Goal: Information Seeking & Learning: Learn about a topic

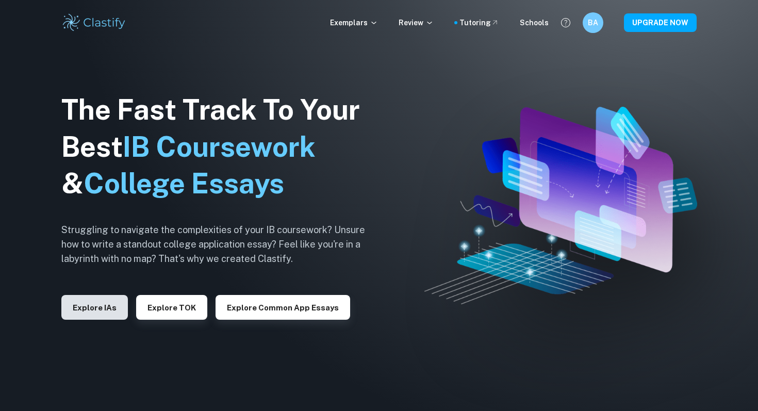
click at [107, 303] on button "Explore IAs" at bounding box center [94, 307] width 67 height 25
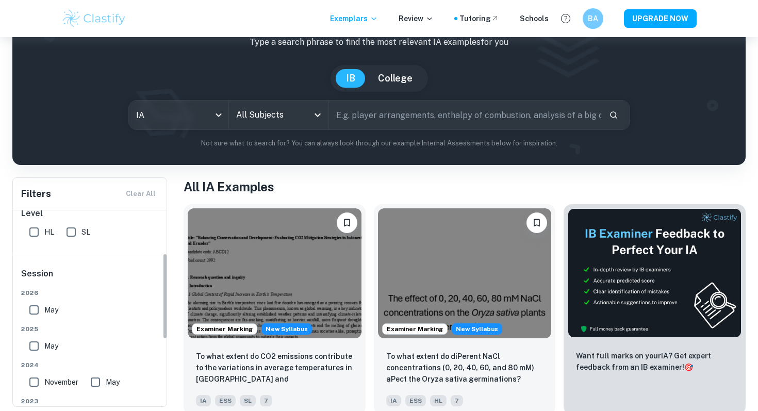
scroll to position [101, 0]
click at [78, 228] on input "SL" at bounding box center [71, 231] width 21 height 21
checkbox input "true"
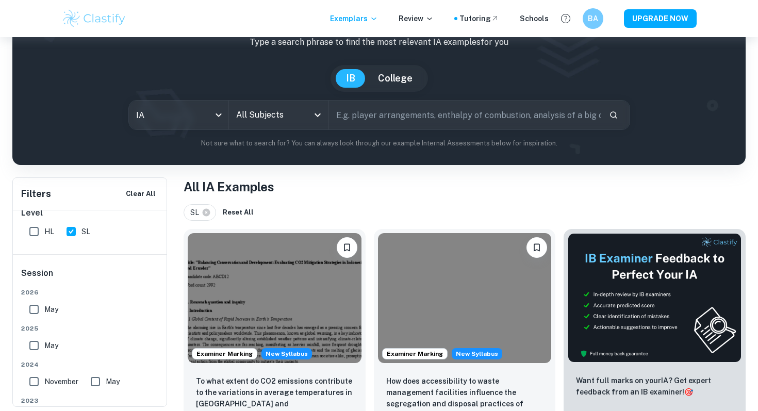
drag, startPoint x: 37, startPoint y: 308, endPoint x: 134, endPoint y: 256, distance: 110.3
click at [136, 256] on div "Session [DATE] [DATE] [DATE] May [DATE] May [DATE] May [DATE] May Other Other" at bounding box center [90, 404] width 155 height 298
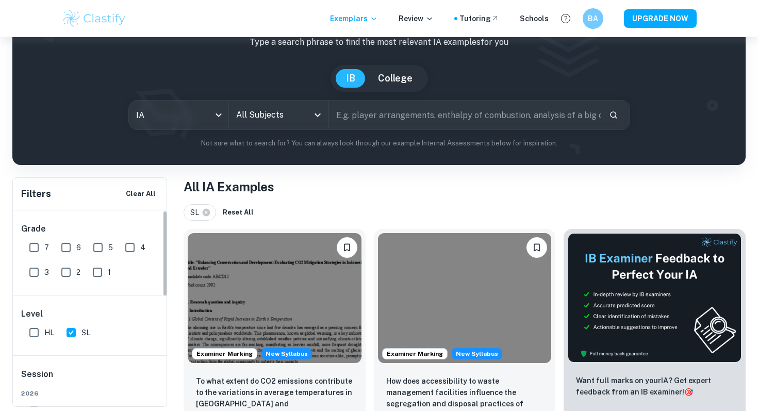
scroll to position [66, 0]
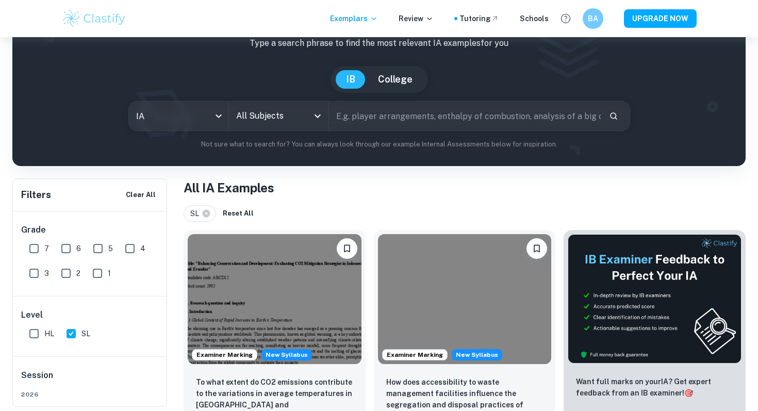
click at [279, 114] on input "All Subjects" at bounding box center [271, 116] width 75 height 20
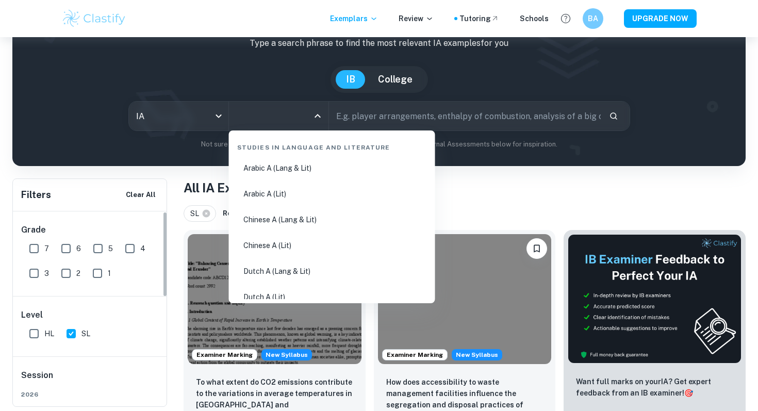
click at [24, 243] on input "7" at bounding box center [34, 248] width 21 height 21
checkbox input "true"
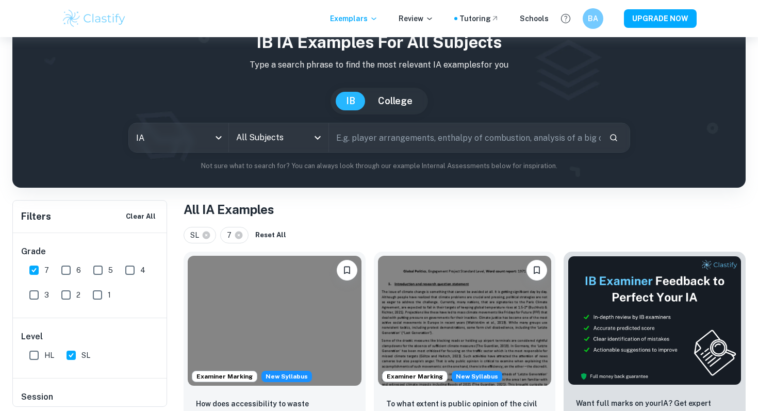
scroll to position [0, 0]
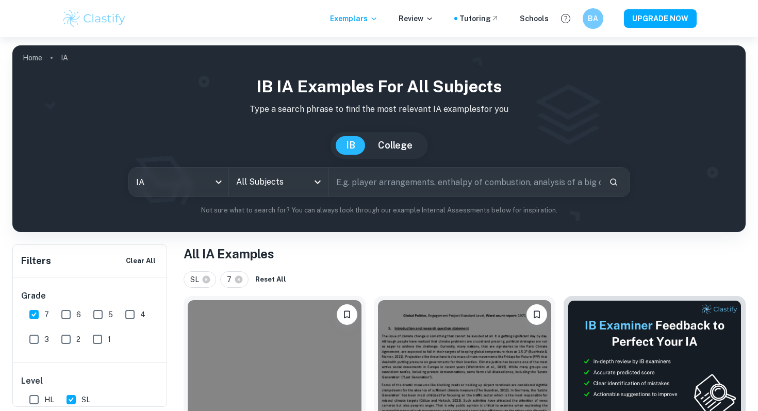
click at [276, 177] on input "All Subjects" at bounding box center [271, 182] width 75 height 20
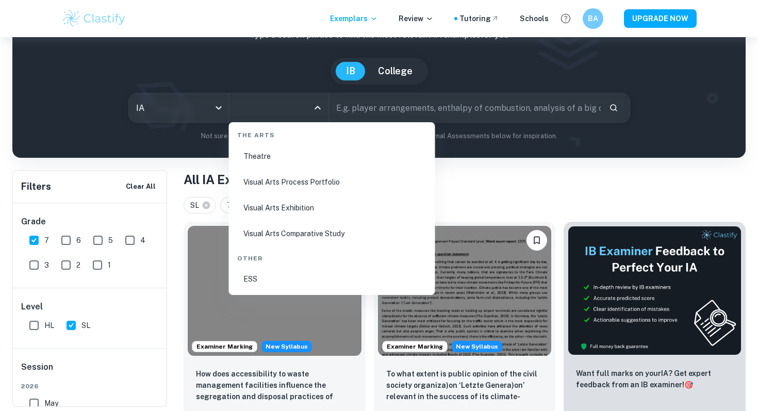
scroll to position [1984, 0]
click at [277, 253] on li "ESS" at bounding box center [332, 253] width 198 height 24
type input "ESS"
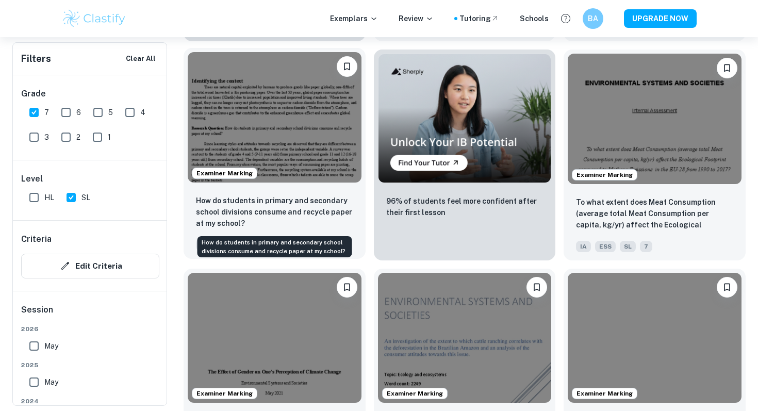
scroll to position [1918, 0]
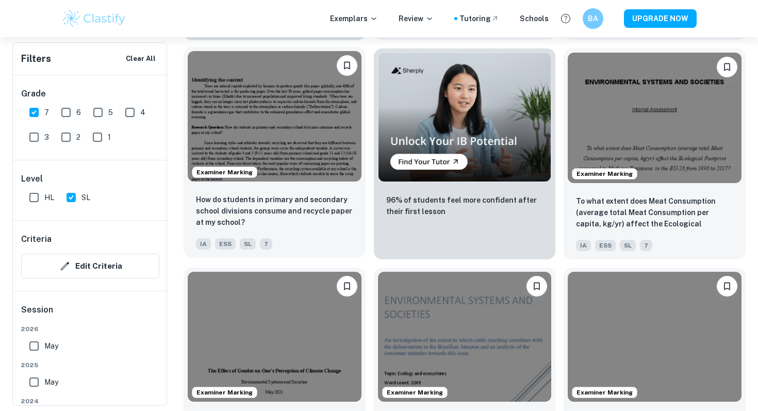
click at [332, 186] on div "How do students in primary and secondary school divisions consume and recycle p…" at bounding box center [275, 222] width 182 height 72
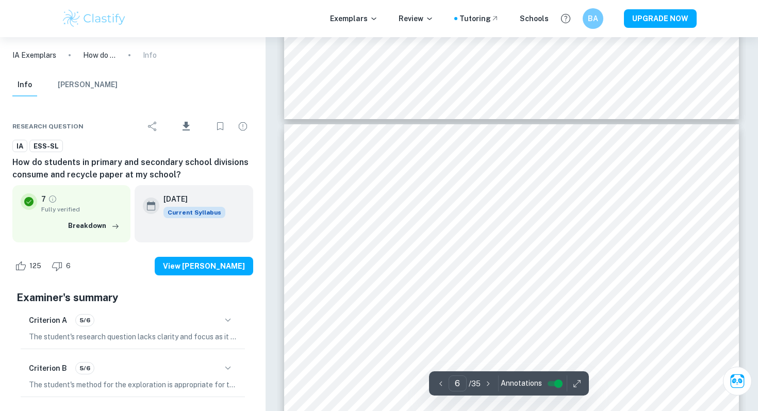
scroll to position [3049, 0]
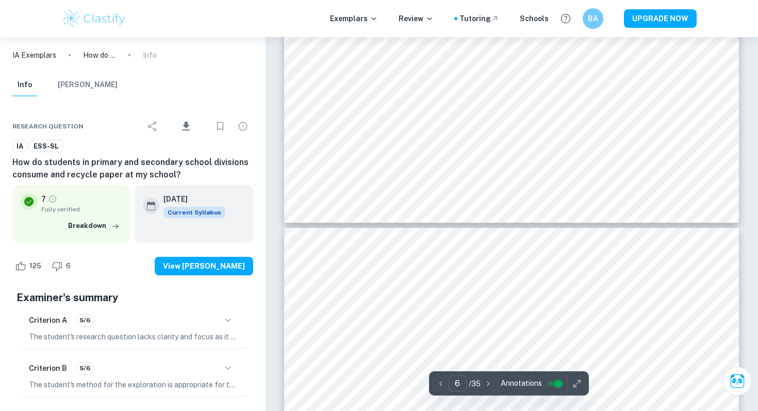
type input "7"
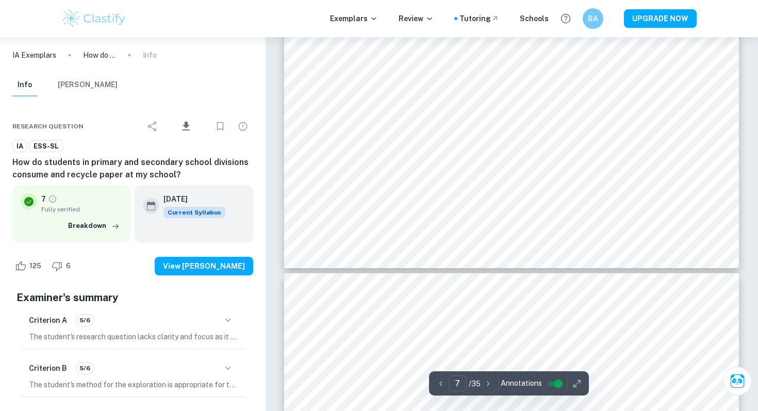
scroll to position [4079, 0]
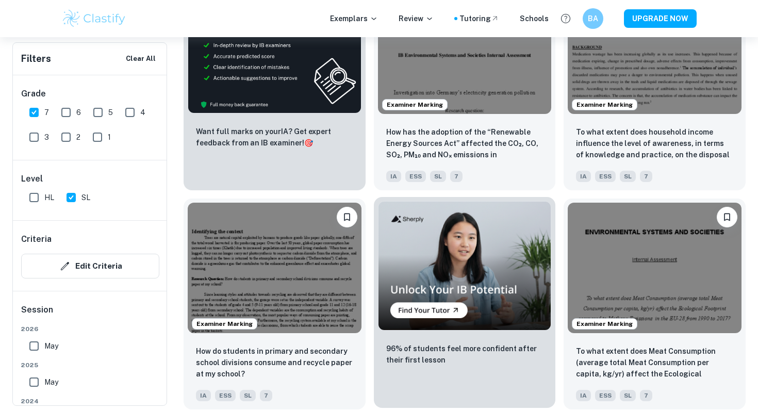
scroll to position [1803, 0]
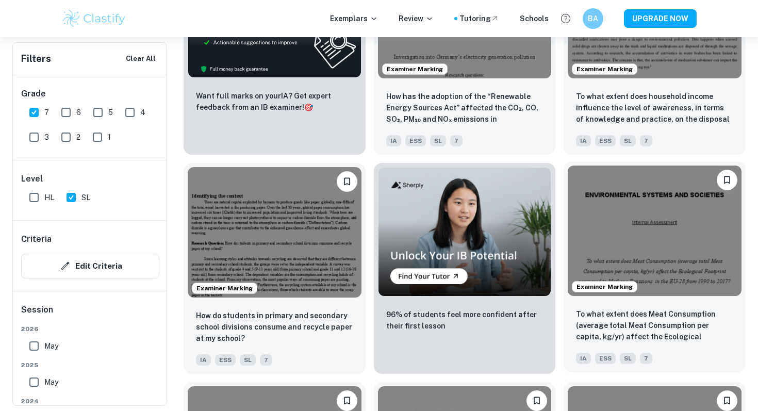
click at [646, 241] on img at bounding box center [655, 231] width 174 height 130
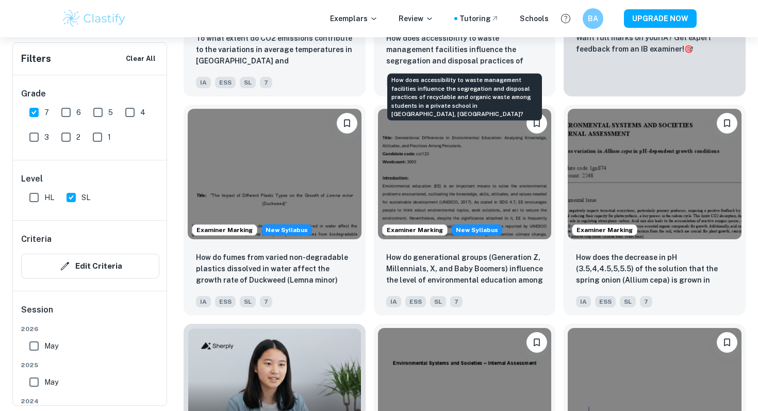
scroll to position [535, 0]
